Goal: Check status: Check status

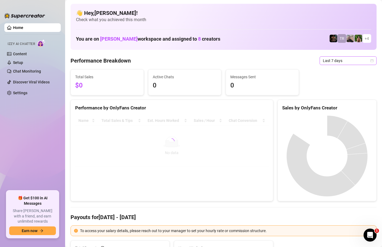
click at [372, 59] on icon "calendar" at bounding box center [371, 60] width 3 height 3
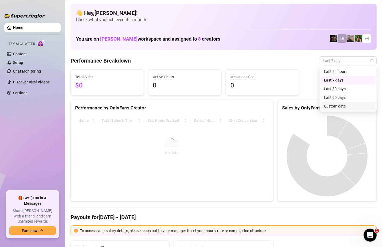
click at [341, 106] on div "Custom date" at bounding box center [348, 106] width 48 height 6
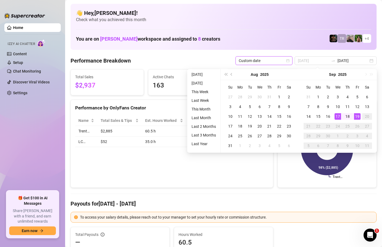
type input "[DATE]"
click at [357, 116] on div "19" at bounding box center [357, 116] width 7 height 7
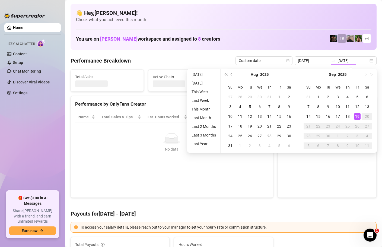
type input "[DATE]"
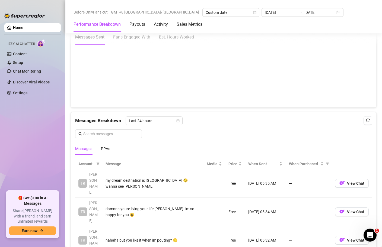
scroll to position [301, 0]
